Goal: Task Accomplishment & Management: Manage account settings

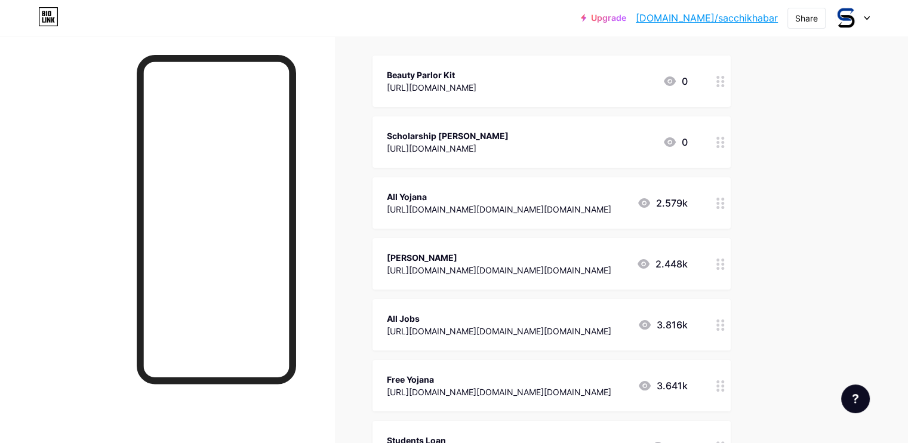
scroll to position [134, 0]
click at [780, 300] on div "Links Posts Design Subscribers NEW Stats Settings + ADD LINK + ADD EMBED + Add …" at bounding box center [390, 286] width 780 height 769
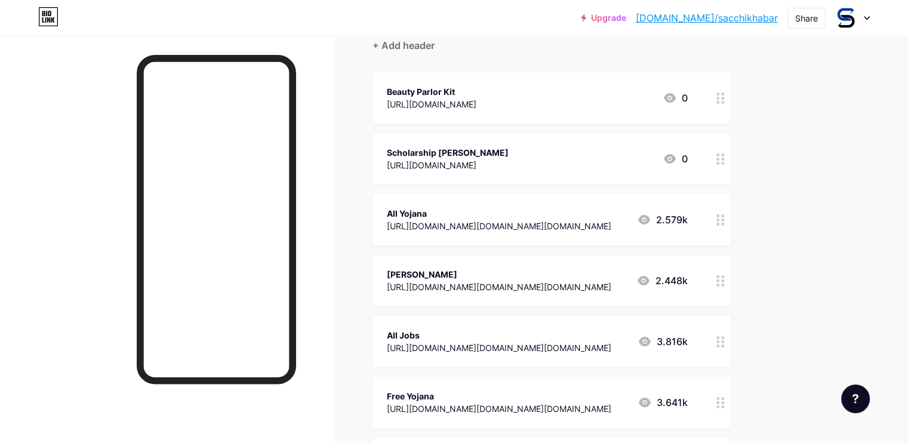
scroll to position [57, 0]
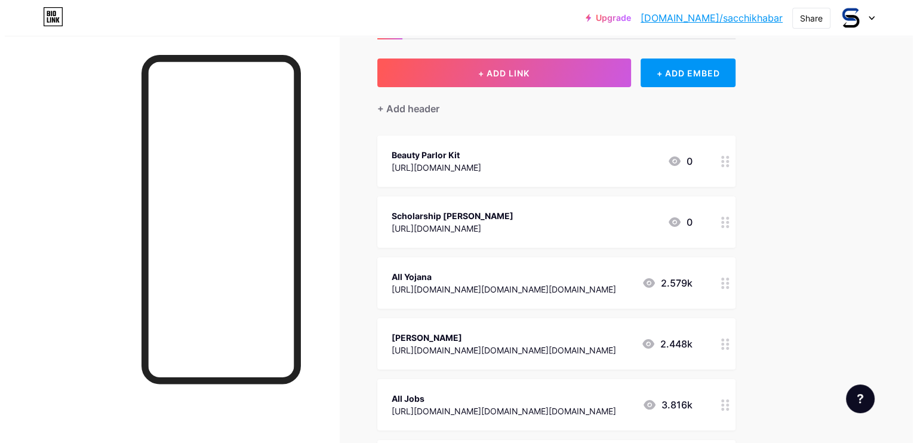
scroll to position [72, 0]
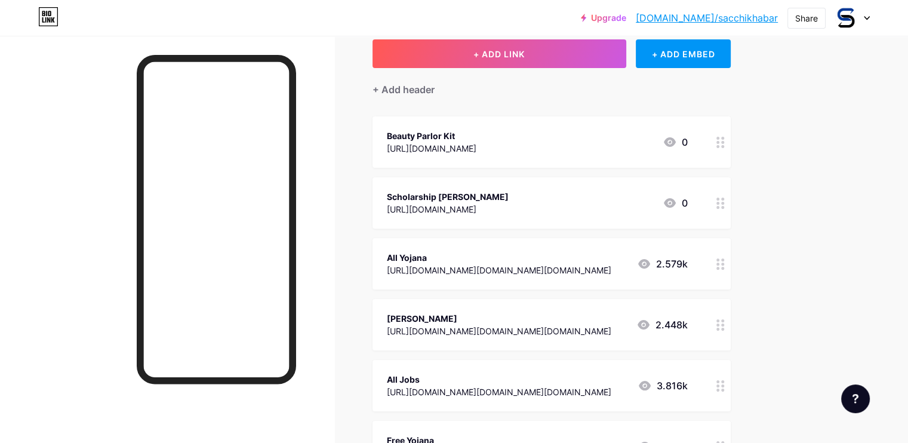
click at [665, 139] on div "Beauty Parlor Kit https://sacchikhabar.com 0" at bounding box center [537, 141] width 301 height 27
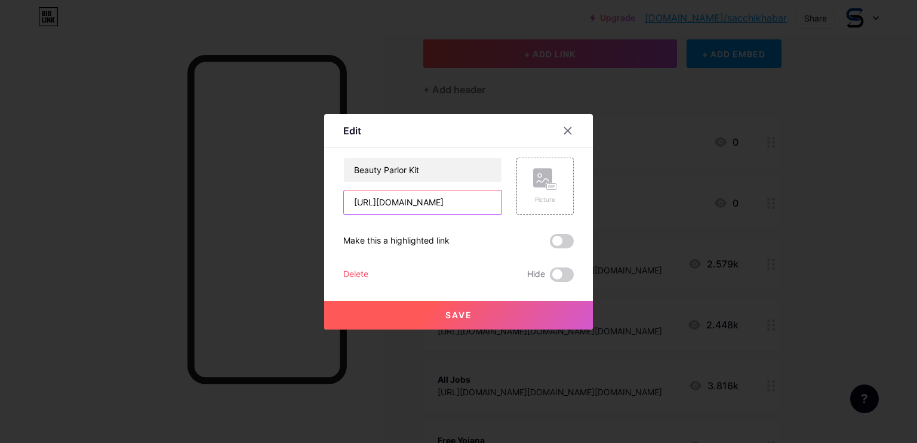
click at [470, 202] on input "https://sacchikhabar.com" at bounding box center [423, 202] width 158 height 24
paste input "www.google.com/search?q=sacchikhabar+beauty+parlor+kit"
type input "[URL][DOMAIN_NAME]"
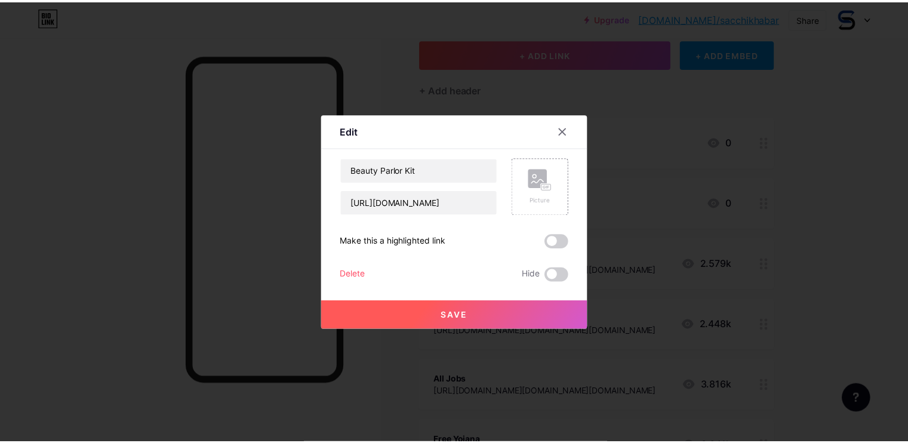
scroll to position [0, 0]
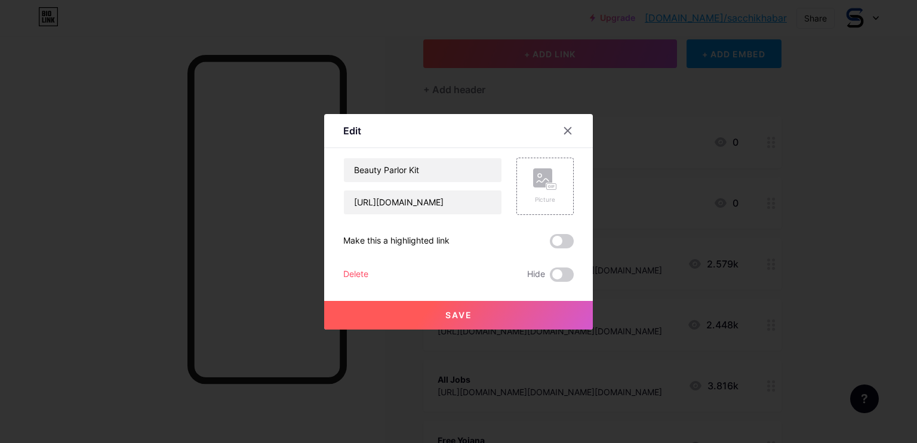
click at [445, 312] on span "Save" at bounding box center [458, 315] width 27 height 10
